Goal: Navigation & Orientation: Understand site structure

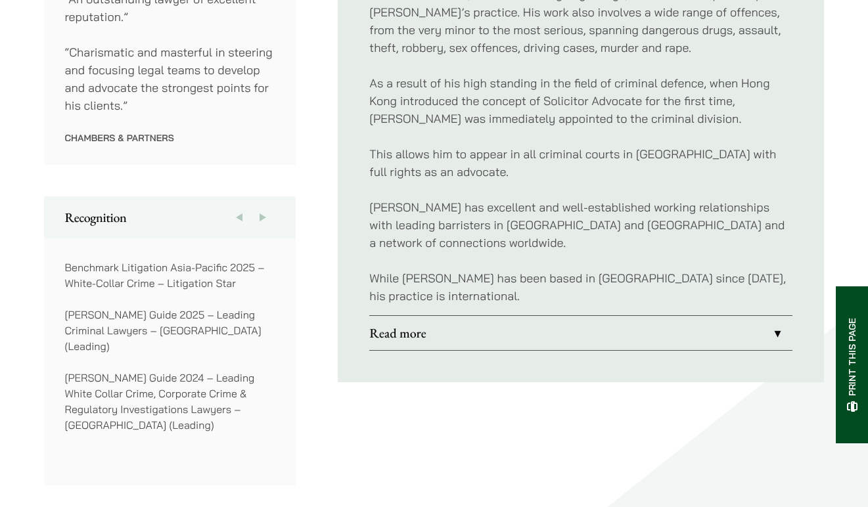
scroll to position [854, 0]
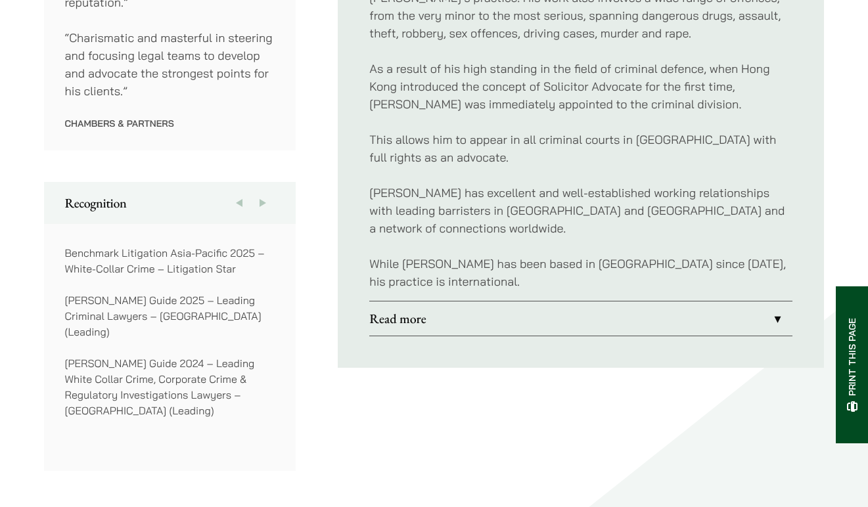
click at [714, 302] on link "Read more" at bounding box center [580, 319] width 423 height 34
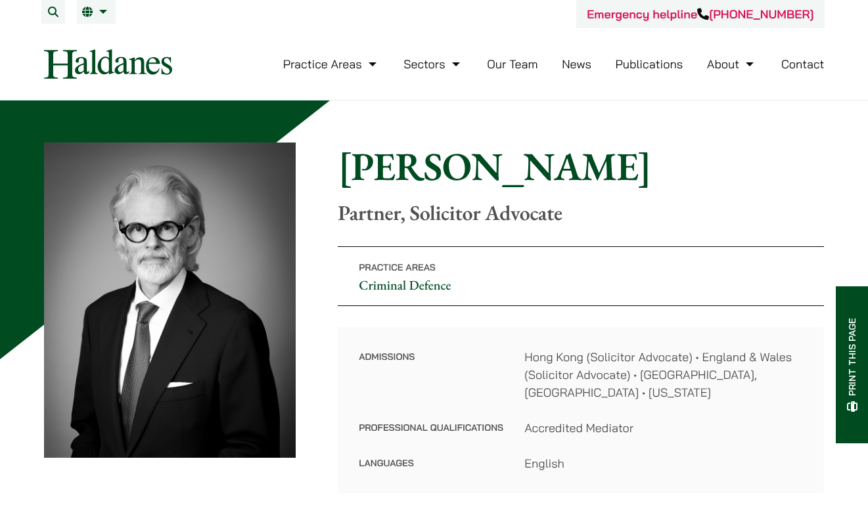
click at [511, 61] on link "Our Team" at bounding box center [512, 64] width 51 height 15
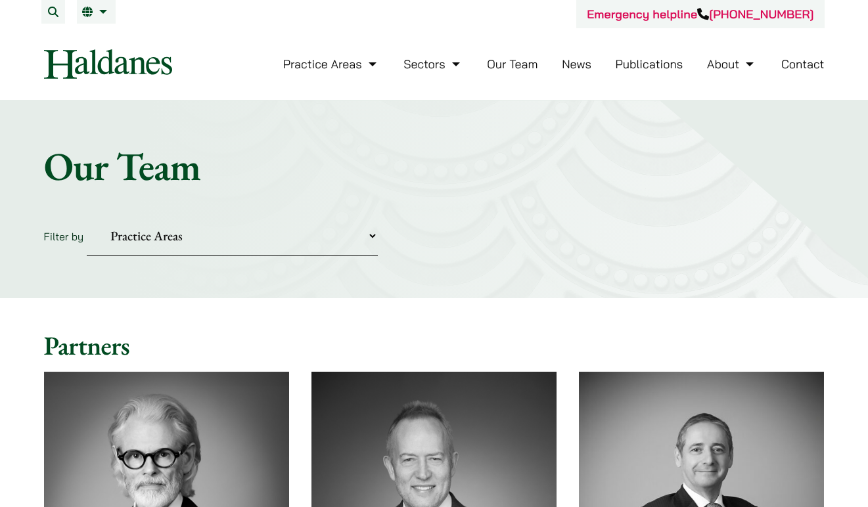
click at [727, 58] on link "About" at bounding box center [732, 64] width 50 height 15
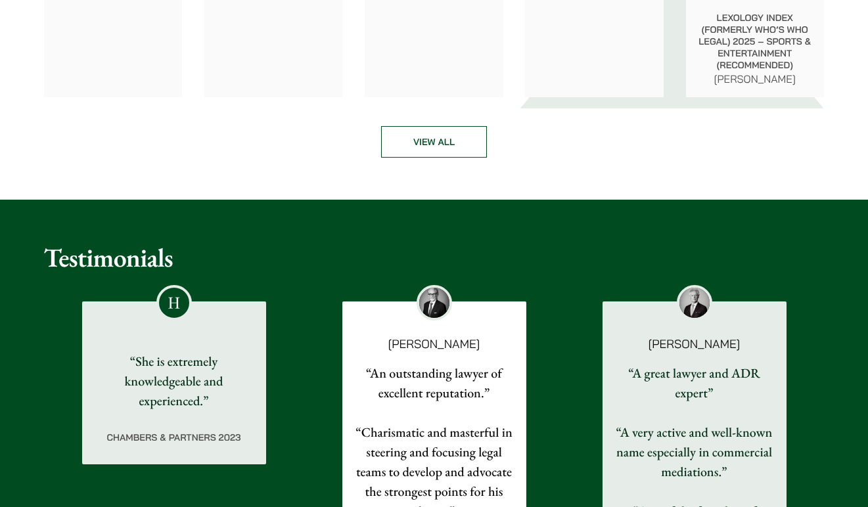
scroll to position [2102, 0]
